Goal: Find specific page/section: Find specific page/section

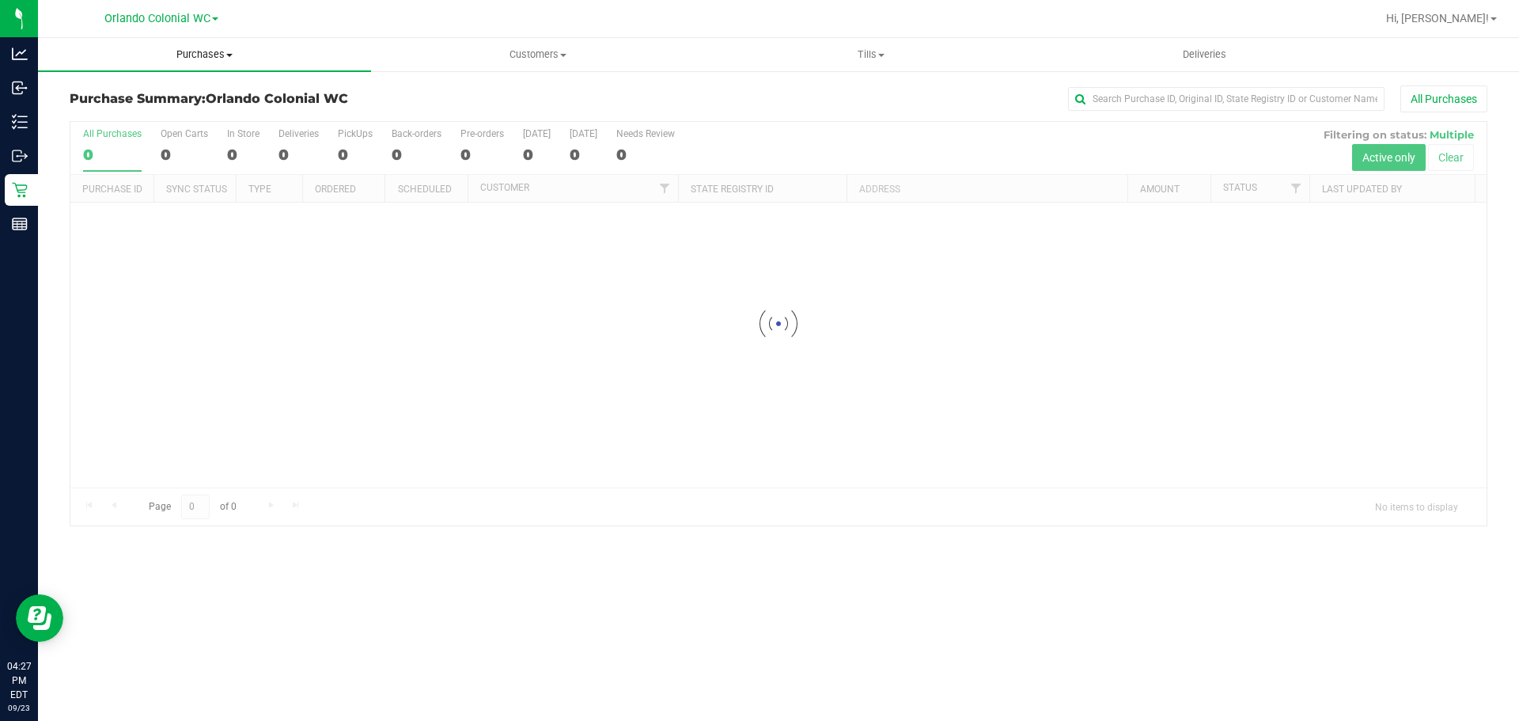
click at [217, 47] on span "Purchases" at bounding box center [204, 54] width 333 height 14
click at [128, 114] on span "Fulfillment" at bounding box center [87, 114] width 98 height 13
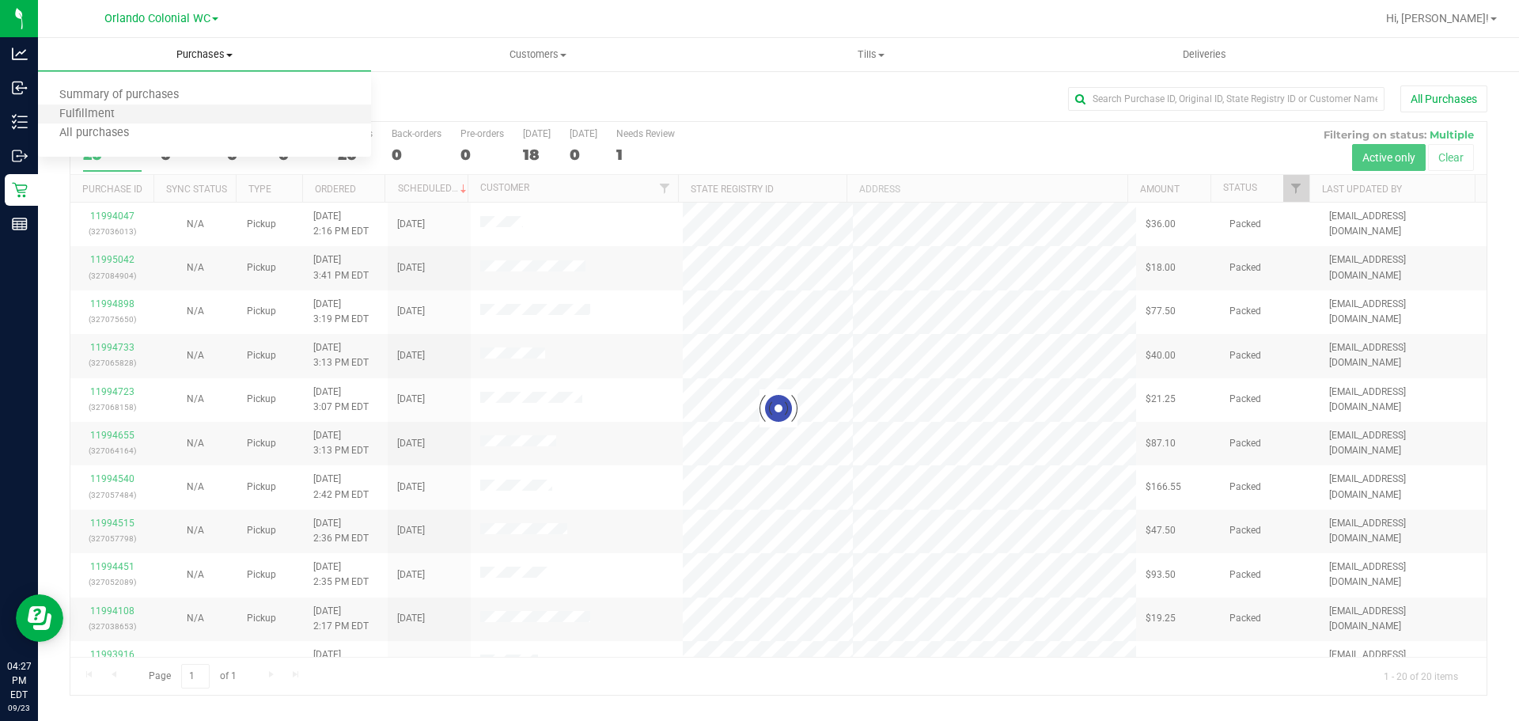
click at [156, 114] on li "Fulfillment" at bounding box center [204, 114] width 333 height 19
